Goal: Communication & Community: Answer question/provide support

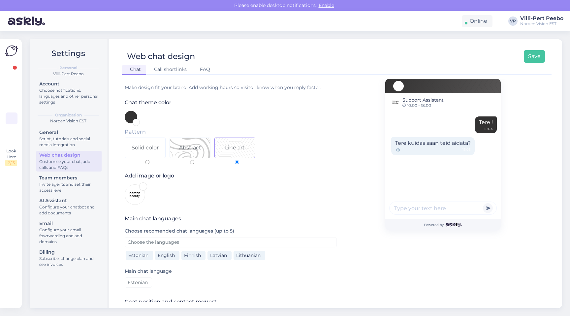
click at [6, 79] on div at bounding box center [12, 102] width 12 height 75
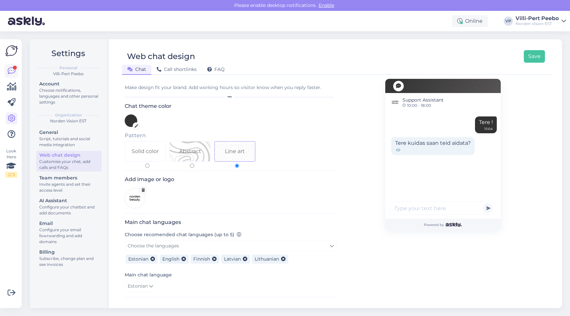
click at [10, 73] on icon at bounding box center [12, 71] width 8 height 8
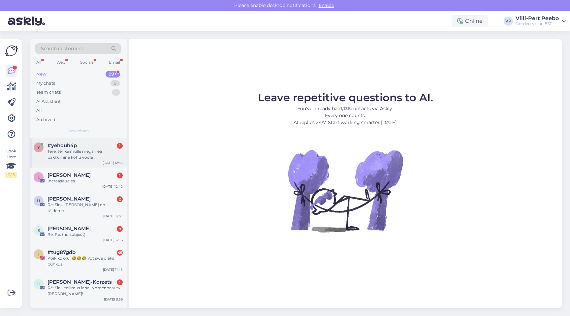
click at [72, 154] on div "Tere, tehke mulle mega hea pakkumine kõhu vööle" at bounding box center [85, 155] width 75 height 12
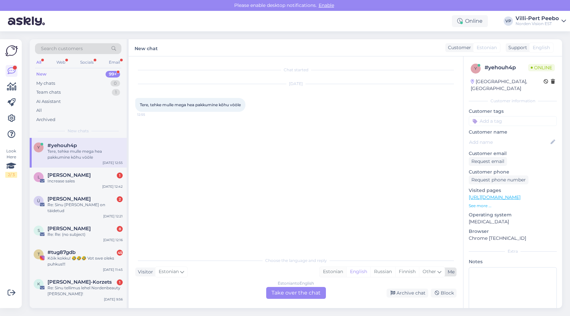
click at [335, 271] on div "Estonian" at bounding box center [333, 272] width 27 height 10
click at [306, 289] on div "Estonian to Estonian Take over the chat" at bounding box center [296, 293] width 60 height 12
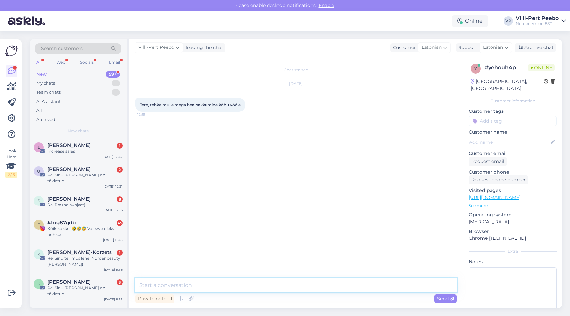
click at [294, 288] on textarea at bounding box center [295, 286] width 321 height 14
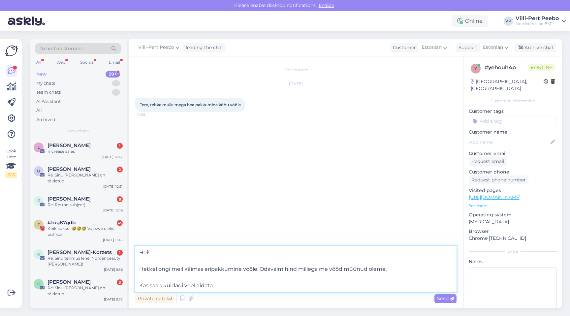
type textarea "Hei! Hetkel ongi meil käimas eripakkumine vööle. Odavaim hind millega me vööd m…"
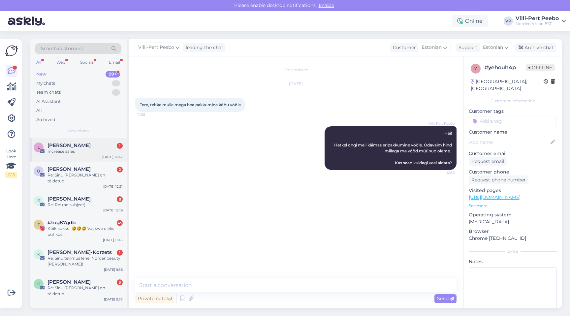
click at [68, 150] on div "Increase sales" at bounding box center [85, 152] width 75 height 6
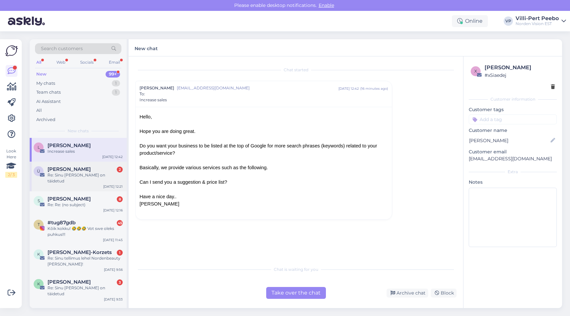
click at [93, 187] on div "Ü [PERSON_NAME] 2 Re: Sinu tellimus lehel Nordenbeauty on täidetud [DATE] 12:21" at bounding box center [78, 177] width 97 height 30
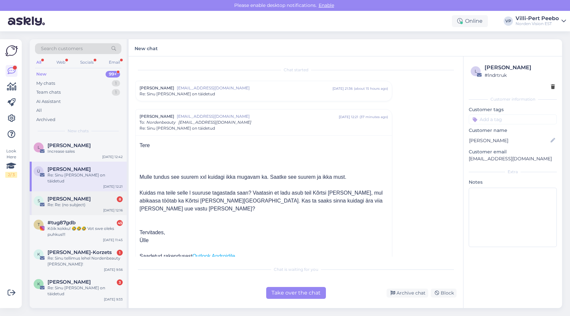
click at [94, 199] on div "[PERSON_NAME] 8" at bounding box center [85, 199] width 75 height 6
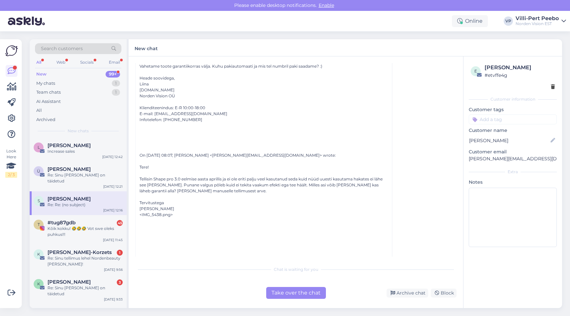
scroll to position [927, 0]
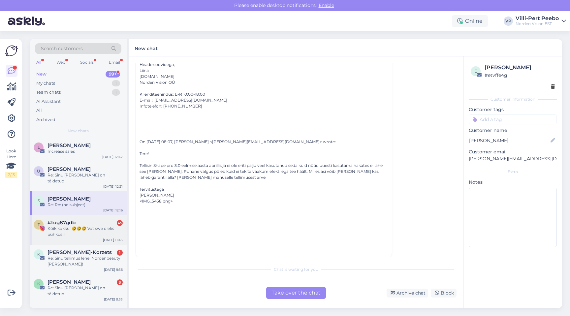
click at [94, 237] on div "Kõik kokku! 🤣🤣🤣 Vot swe oleks puhkus!!!" at bounding box center [85, 232] width 75 height 12
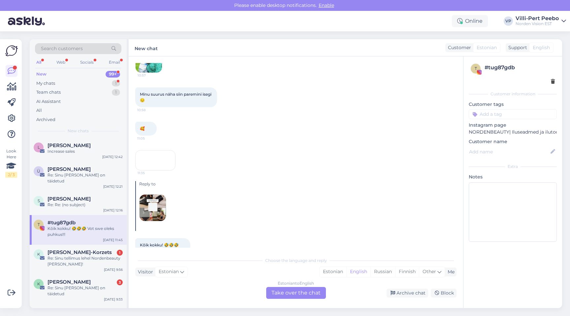
scroll to position [2046, 0]
click at [147, 72] on img at bounding box center [149, 59] width 26 height 26
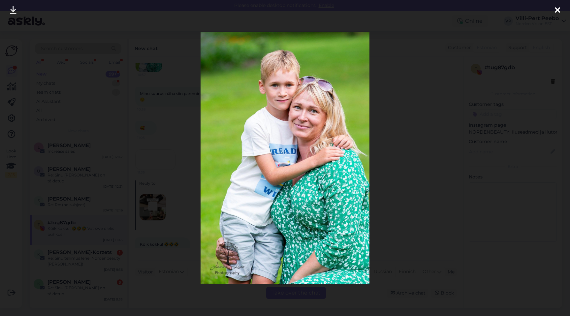
click at [155, 145] on div at bounding box center [285, 158] width 570 height 316
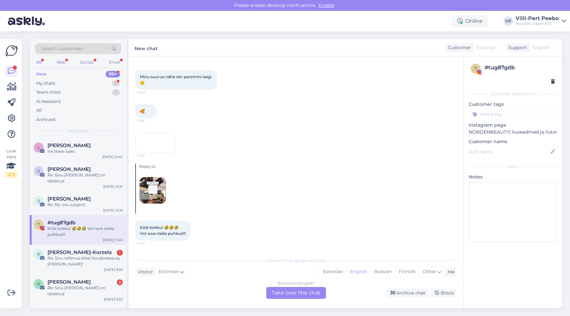
scroll to position [2094, 0]
click at [153, 55] on img at bounding box center [149, 42] width 26 height 26
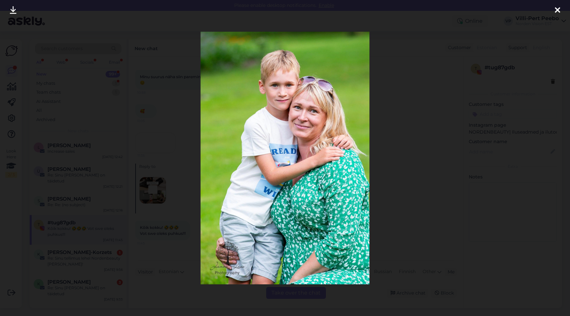
click at [153, 134] on div at bounding box center [285, 158] width 570 height 316
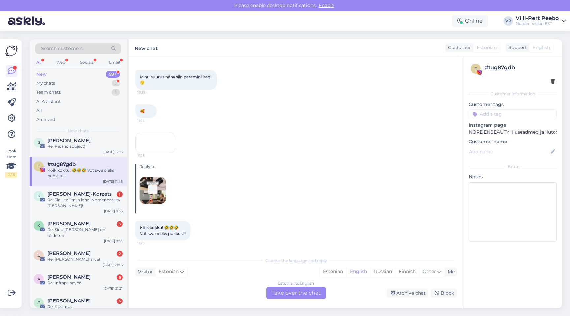
scroll to position [59, 0]
click at [81, 211] on div "K [PERSON_NAME]-Korzets 1 Re: Sinu tellimus lehel Nordenbeauty [PERSON_NAME]! […" at bounding box center [78, 200] width 97 height 30
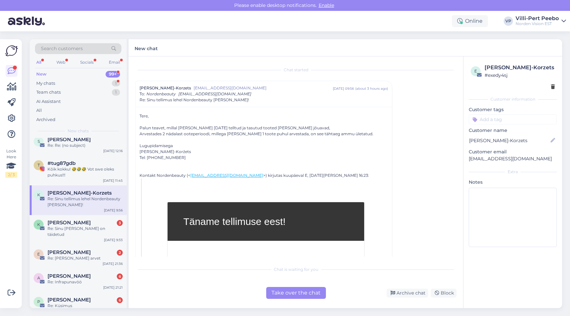
scroll to position [69, 0]
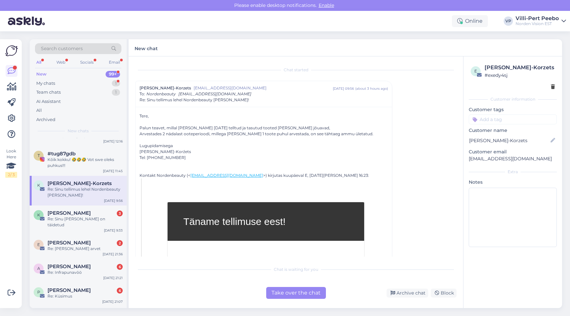
click at [51, 72] on div "New 99+" at bounding box center [78, 74] width 86 height 9
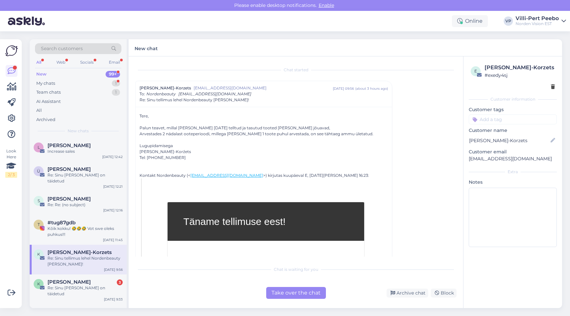
click at [43, 62] on div "All Web Socials Email" at bounding box center [78, 63] width 86 height 10
click at [61, 62] on div "Web" at bounding box center [61, 62] width 12 height 9
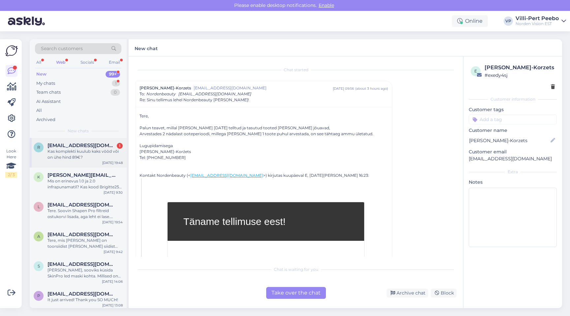
click at [78, 161] on div "r [EMAIL_ADDRESS][DOMAIN_NAME] 1 Kas komplekti kuulub kaks vööd või on ühe hind…" at bounding box center [78, 153] width 97 height 30
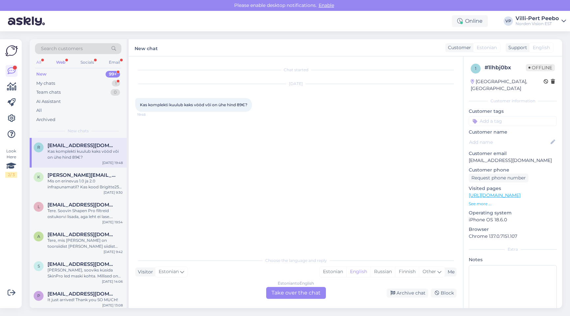
click at [41, 63] on div "All" at bounding box center [39, 62] width 8 height 9
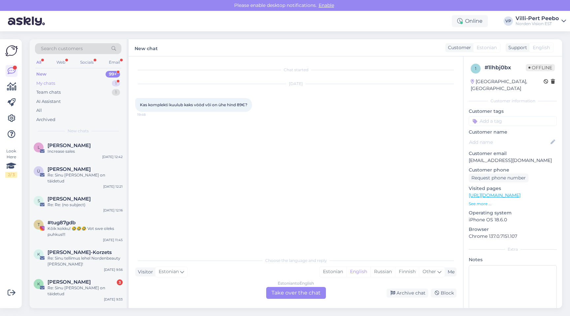
click at [62, 80] on div "My chats 1" at bounding box center [78, 83] width 86 height 9
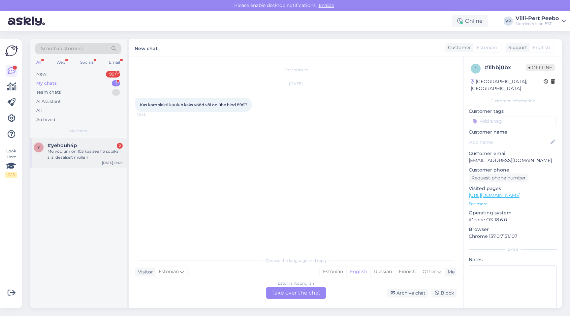
click at [79, 152] on div "Mu vöö üm on 103 kas see 115 sobiks siis ideaalselt mulle ?" at bounding box center [85, 155] width 75 height 12
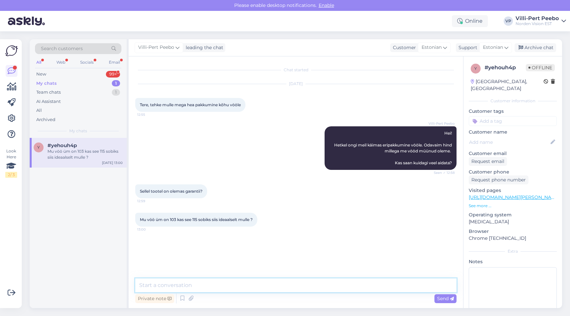
click at [223, 283] on textarea at bounding box center [295, 286] width 321 height 14
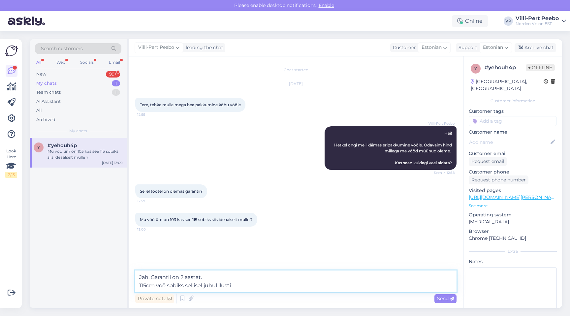
type textarea "Jah. Garantii on 2 aastat. 115cm vöö sobiks sellisel juhul ilusti."
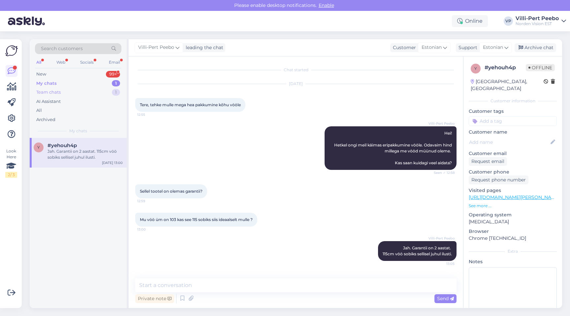
click at [57, 93] on div "Team chats" at bounding box center [48, 92] width 24 height 7
click at [88, 146] on div "#kn2r6rqk 1" at bounding box center [85, 146] width 75 height 6
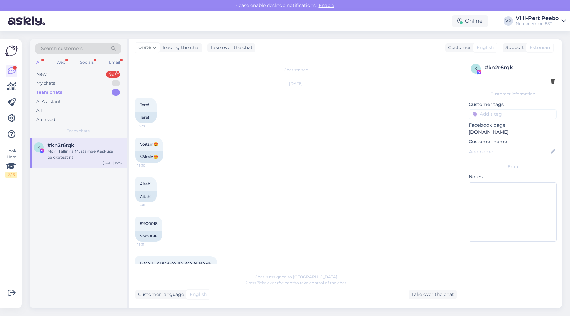
scroll to position [64, 0]
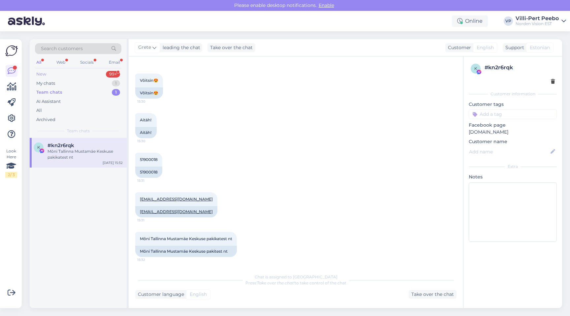
click at [54, 74] on div "New 99+" at bounding box center [78, 74] width 86 height 9
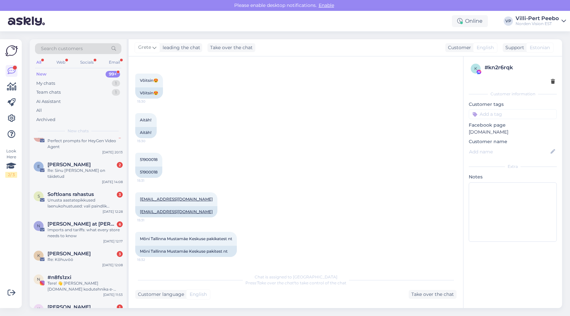
scroll to position [291, 0]
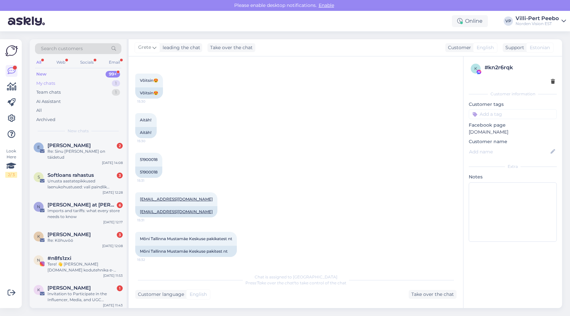
click at [53, 83] on div "My chats" at bounding box center [45, 83] width 19 height 7
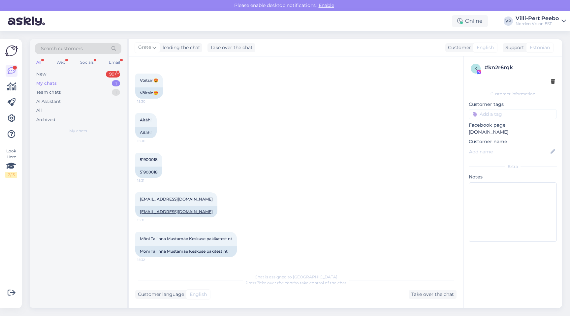
scroll to position [0, 0]
click at [47, 73] on div "New 99+" at bounding box center [78, 74] width 86 height 9
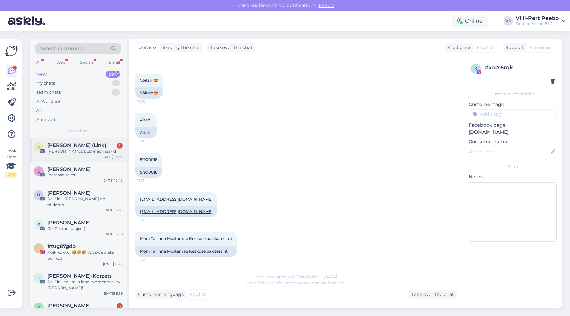
click at [98, 157] on div "K [PERSON_NAME] (Link) 1 [PERSON_NAME], LED-näomaskid [DATE] 13:30" at bounding box center [78, 150] width 97 height 24
